Goal: Information Seeking & Learning: Learn about a topic

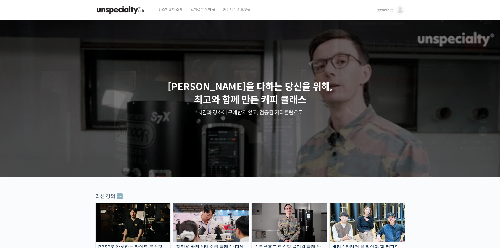
click at [380, 11] on span "steadfast" at bounding box center [385, 10] width 16 height 5
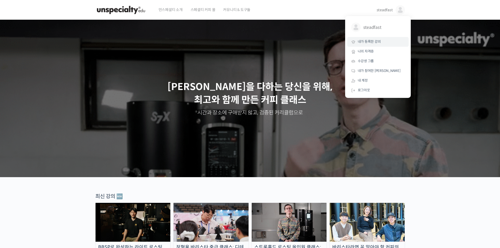
click at [376, 41] on span "내가 등록한 강의" at bounding box center [369, 41] width 23 height 4
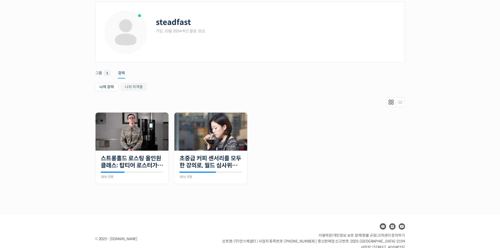
scroll to position [38, 0]
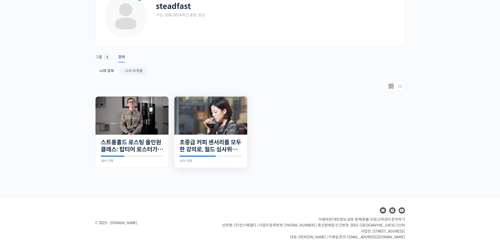
click at [194, 123] on img at bounding box center [210, 116] width 73 height 38
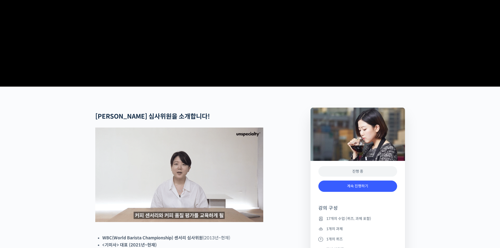
scroll to position [158, 0]
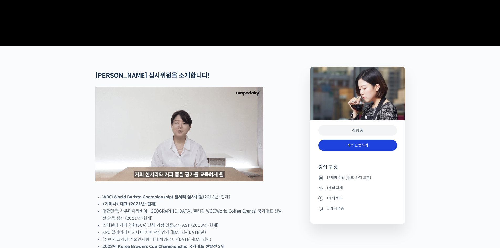
click at [347, 151] on link "계속 진행하기" at bounding box center [358, 145] width 79 height 11
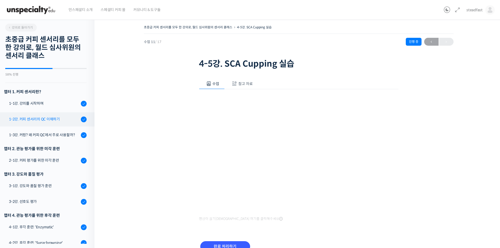
click at [57, 115] on link "1-2강. 커피 센서리의 QC 이해하기" at bounding box center [45, 119] width 97 height 14
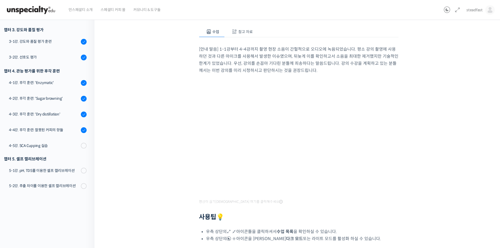
scroll to position [53, 0]
click at [494, 90] on div "초중급 커피 센서리를 모두 한 강의로, 월드 심사위원의 센서리 클래스 1-2강. 커피 센서리의 QC 이해하기 완료함 수업 2 / 17 완료함 …" at bounding box center [299, 142] width 409 height 358
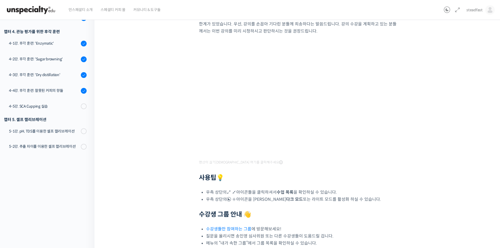
scroll to position [89, 0]
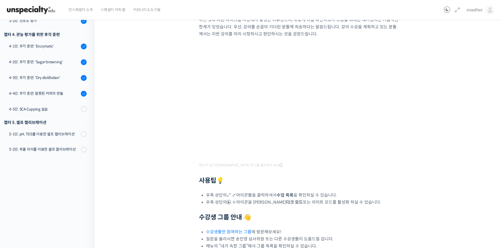
click at [421, 121] on div "초중급 커피 센서리를 모두 한 강의로, 월드 심사위원의 센서리 클래스 1-2강. 커피 센서리의 QC 이해하기 완료함 수업 2 / 17 완료함 …" at bounding box center [299, 104] width 356 height 339
click at [302, 166] on div "[안내 말씀] 1-1강부터 4-4강까지 촬영 현장 소음이 간헐적으로 오디오에 녹음되었습니다. 평소 강의 촬영에 사용하던 것과 다른 마이크를 사…" at bounding box center [299, 125] width 200 height 249
click at [422, 141] on div "초중급 커피 센서리를 모두 한 강의로, 월드 심사위원의 센서리 클래스 1-2강. 커피 센서리의 QC 이해하기 완료함 수업 2 / 17 완료함 …" at bounding box center [299, 104] width 356 height 339
click at [417, 151] on div "초중급 커피 센서리를 모두 한 강의로, 월드 심사위원의 센서리 클래스 1-2강. 커피 센서리의 QC 이해하기 완료함 수업 2 / 17 완료함 …" at bounding box center [299, 104] width 356 height 339
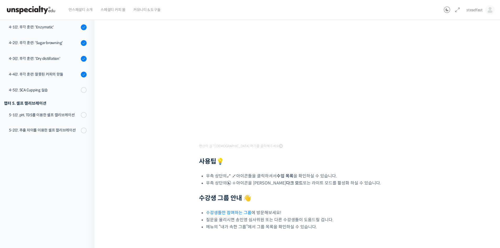
scroll to position [99, 0]
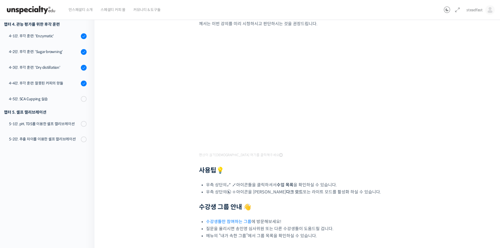
click at [166, 91] on div "초중급 커피 센서리를 모두 한 강의로, 월드 심사위원의 센서리 클래스 1-2강. 커피 센서리의 QC 이해하기 완료함 수업 2 / 17 완료함 …" at bounding box center [299, 94] width 356 height 339
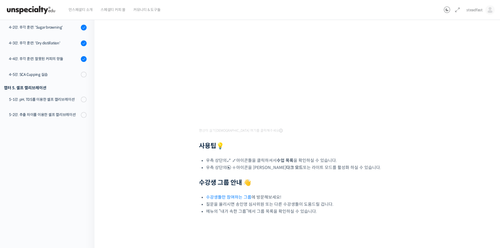
scroll to position [125, 0]
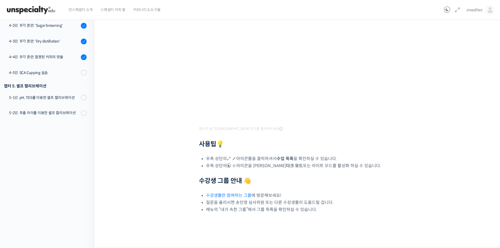
click at [154, 93] on div "초중급 커피 센서리를 모두 한 강의로, 월드 심사위원의 센서리 클래스 1-2강. 커피 센서리의 QC 이해하기 완료함 수업 2 / 17 완료함 …" at bounding box center [299, 68] width 356 height 339
click at [190, 93] on div "초중급 커피 센서리를 모두 한 강의로, 월드 심사위원의 센서리 클래스 1-2강. 커피 센서리의 QC 이해하기 완료함 수업 2 / 17 완료함 …" at bounding box center [299, 68] width 356 height 339
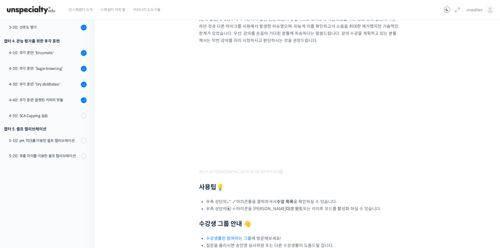
scroll to position [0, 0]
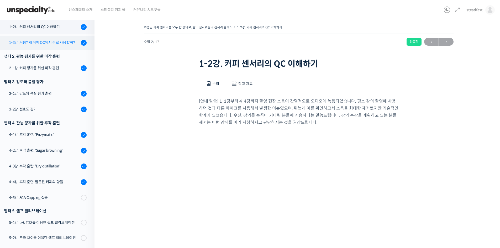
click at [40, 47] on link "1-3강. 커핑? 왜 커피 QC에서 주로 사용할까?" at bounding box center [45, 43] width 97 height 14
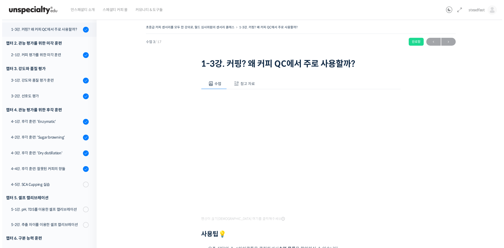
scroll to position [108, 0]
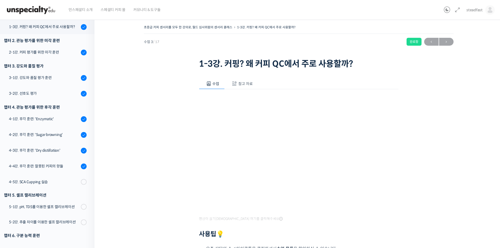
click at [237, 82] on button "참고 자료" at bounding box center [242, 83] width 34 height 11
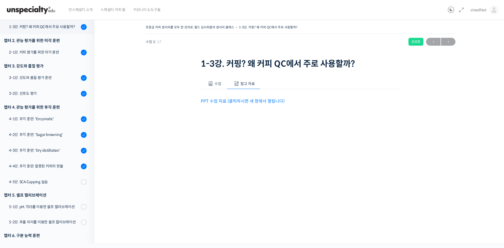
click at [225, 101] on link "PPT 수업 자료 (클릭하시면 새 창에서 열립니다)" at bounding box center [243, 102] width 84 height 6
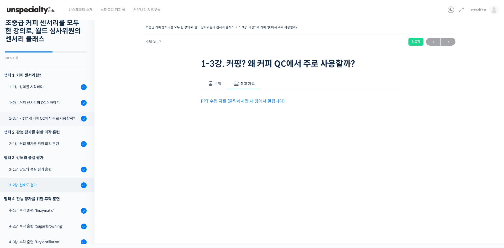
scroll to position [3, 0]
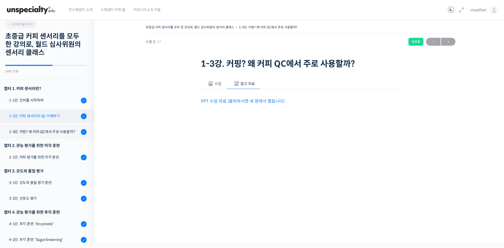
click at [56, 116] on div "1-2강. 커피 센서리의 QC 이해하기" at bounding box center [44, 116] width 70 height 6
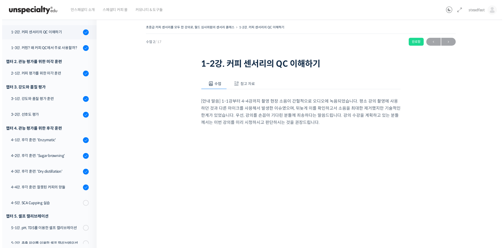
scroll to position [92, 0]
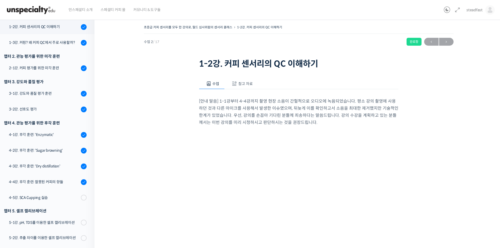
click at [249, 80] on button "참고 자료" at bounding box center [242, 83] width 34 height 11
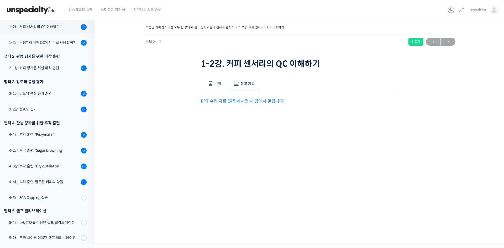
click at [249, 100] on link "PPT 수업 자료 (클릭하시면 새 창에서 열립니다)" at bounding box center [243, 102] width 84 height 6
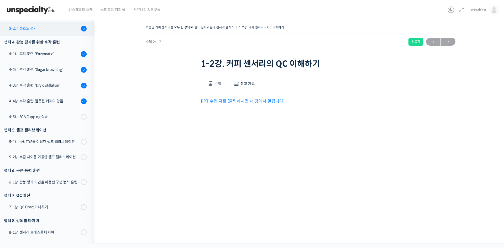
scroll to position [188, 0]
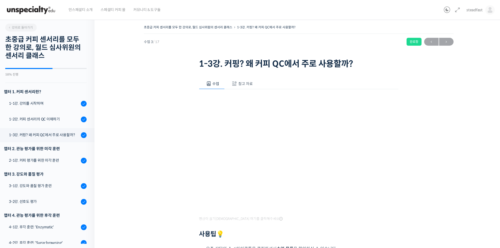
scroll to position [108, 0]
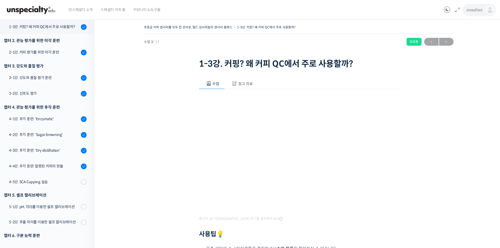
click at [472, 8] on span "steadfast" at bounding box center [475, 10] width 16 height 5
click at [465, 44] on span "내가 등록한 강의" at bounding box center [459, 41] width 23 height 4
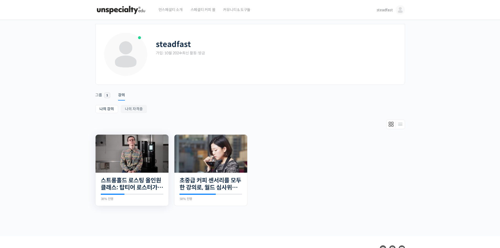
click at [140, 151] on img at bounding box center [132, 154] width 73 height 38
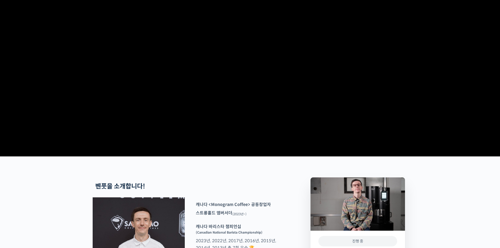
scroll to position [131, 0]
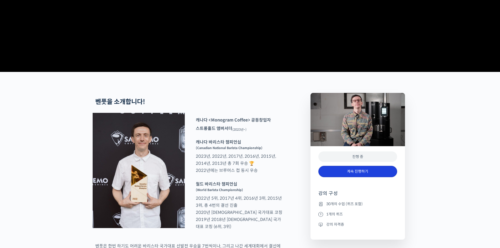
click at [357, 177] on link "계속 진행하기" at bounding box center [358, 171] width 79 height 11
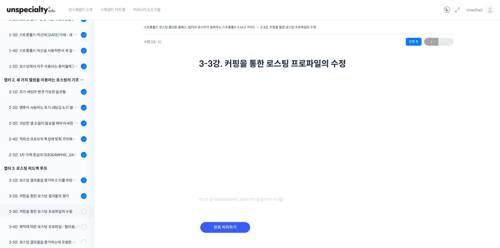
scroll to position [57, 0]
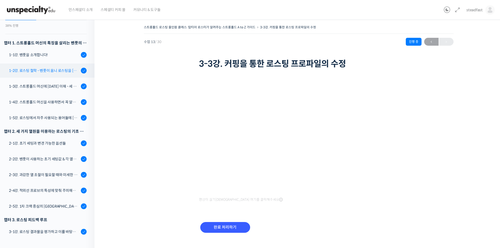
click at [43, 72] on div "1-2강. 로스팅 철학 - 벤풋이 옴니 로스팅을 [DATE] 않는 이유" at bounding box center [44, 71] width 70 height 6
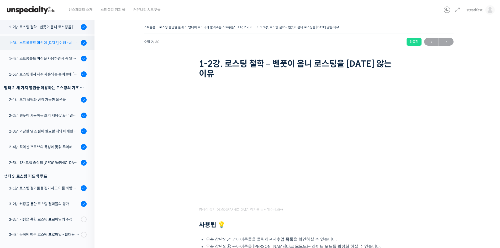
click at [40, 44] on div "1-3강. 스트롱홀드 머신에 [DATE] 이해 - 세 가지 열원이 만들어내는 변화" at bounding box center [44, 43] width 70 height 6
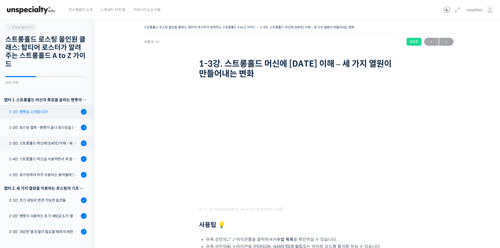
click at [40, 113] on div "1-1강. 벤풋을 소개합니다!" at bounding box center [44, 112] width 70 height 6
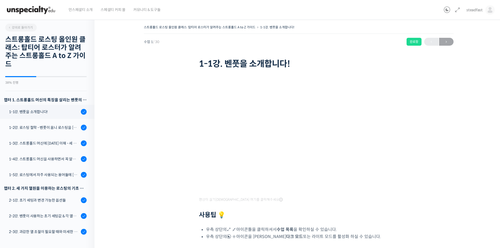
click at [432, 175] on div "스트롱홀드 로스팅 올인원 클래스: 탑티어 로스터가 알려주는 스트롱홀드 A to Z 가이드 1-1강. 벤풋을 소개합니다! 완료함 수업 1 / 3…" at bounding box center [299, 144] width 356 height 241
click at [51, 130] on div "1-2강. 로스팅 철학 - 벤풋이 옴니 로스팅을 [DATE] 않는 이유" at bounding box center [44, 128] width 70 height 6
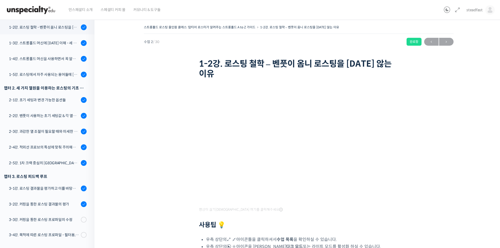
scroll to position [101, 0]
click at [432, 173] on div "스트롱홀드 로스팅 올인원 클래스: 탑티어 로스터가 알려주는 스트롱홀드 A to Z 가이드 1-2강. 로스팅 철학 – 벤풋이 옴니 로스팅을 [D…" at bounding box center [299, 149] width 356 height 251
click at [53, 42] on div "1-3강. 스트롱홀드 머신에 [DATE] 이해 - 세 가지 열원이 만들어내는 변화" at bounding box center [44, 43] width 70 height 6
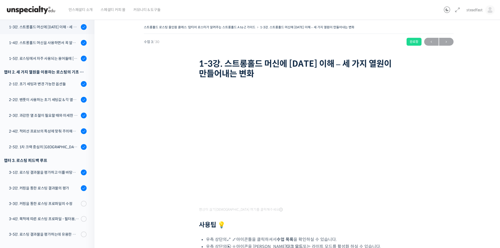
scroll to position [116, 0]
click at [455, 180] on div "스트롱홀드 로스팅 올인원 클래스: 탑티어 로스터가 알려주는 스트롱홀드 A to Z 가이드 1-3강. 스트롱홀드 머신에 [DATE] 이해 – 세…" at bounding box center [299, 149] width 356 height 251
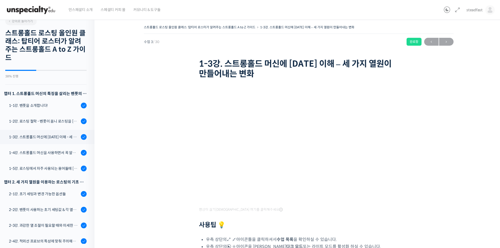
scroll to position [0, 0]
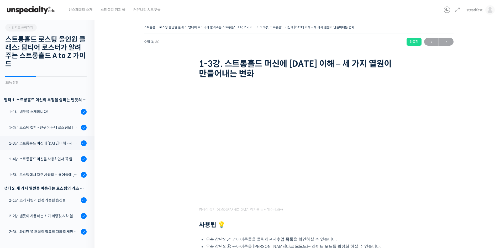
click at [424, 79] on div "스트롱홀드 로스팅 올인원 클래스: 탑티어 로스터가 알려주는 스트롱홀드 A to Z 가이드 1-3강. 스트롱홀드 머신에 [DATE] 이해 – 세…" at bounding box center [299, 149] width 356 height 251
click at [36, 158] on div "1-4강. 스트롱홀드 머신을 사용하면서 꼭 알고 있어야 할 유의사항" at bounding box center [44, 159] width 70 height 6
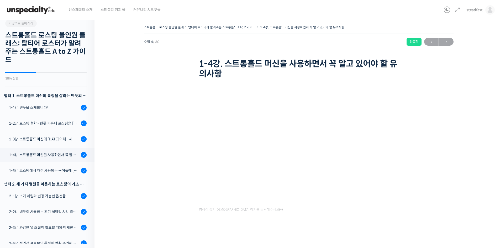
scroll to position [2, 0]
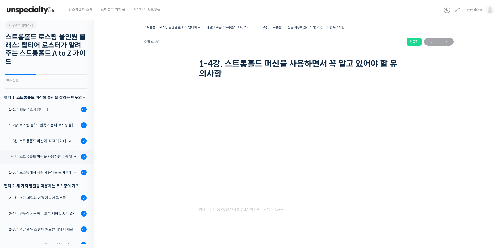
drag, startPoint x: 60, startPoint y: 136, endPoint x: 184, endPoint y: 210, distance: 145.0
click at [183, 210] on div "스트롱홀드 로스팅 올인원 클래스: 탑티어 로스터가 알려주는 스트롱홀드 A to Z 가이드 1-4강. 스트롱홀드 머신을 사용하면서 꼭 알고 있어…" at bounding box center [299, 131] width 356 height 214
click at [453, 164] on div "스트롱홀드 로스팅 올인원 클래스: 탑티어 로스터가 알려주는 스트롱홀드 A to Z 가이드 1-4강. 스트롱홀드 머신을 사용하면서 꼭 알고 있어…" at bounding box center [299, 131] width 356 height 214
click at [40, 171] on div "1-5강. 로스팅에서 자주 사용되는 용어들에 [DATE] 이해" at bounding box center [44, 173] width 70 height 6
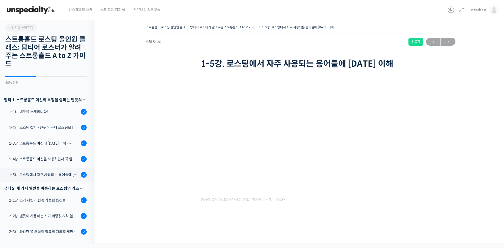
scroll to position [148, 0]
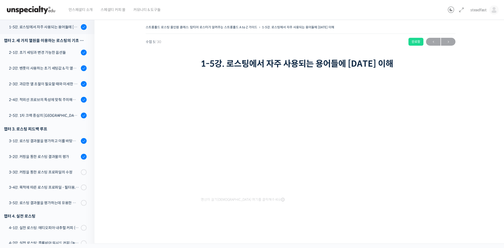
click at [430, 165] on div "스트롱홀드 로스팅 올인원 클래스: 탑티어 로스터가 알려주는 스트롱홀드 A to Z 가이드 1-5강. 로스팅에서 자주 사용되는 용어들에 대한 이…" at bounding box center [301, 126] width 360 height 204
click at [476, 137] on div "스트롱홀드 로스팅 올인원 클래스: 탑티어 로스터가 알려주는 스트롱홀드 A to Z 가이드 1-5강. 로스팅에서 자주 사용되는 용어들에 대한 이…" at bounding box center [301, 126] width 360 height 204
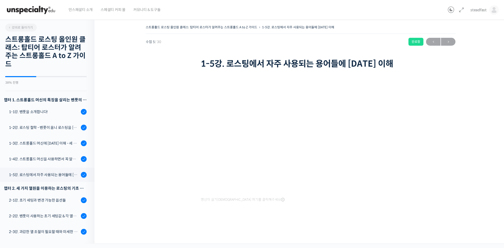
scroll to position [148, 0]
